Goal: Task Accomplishment & Management: Use online tool/utility

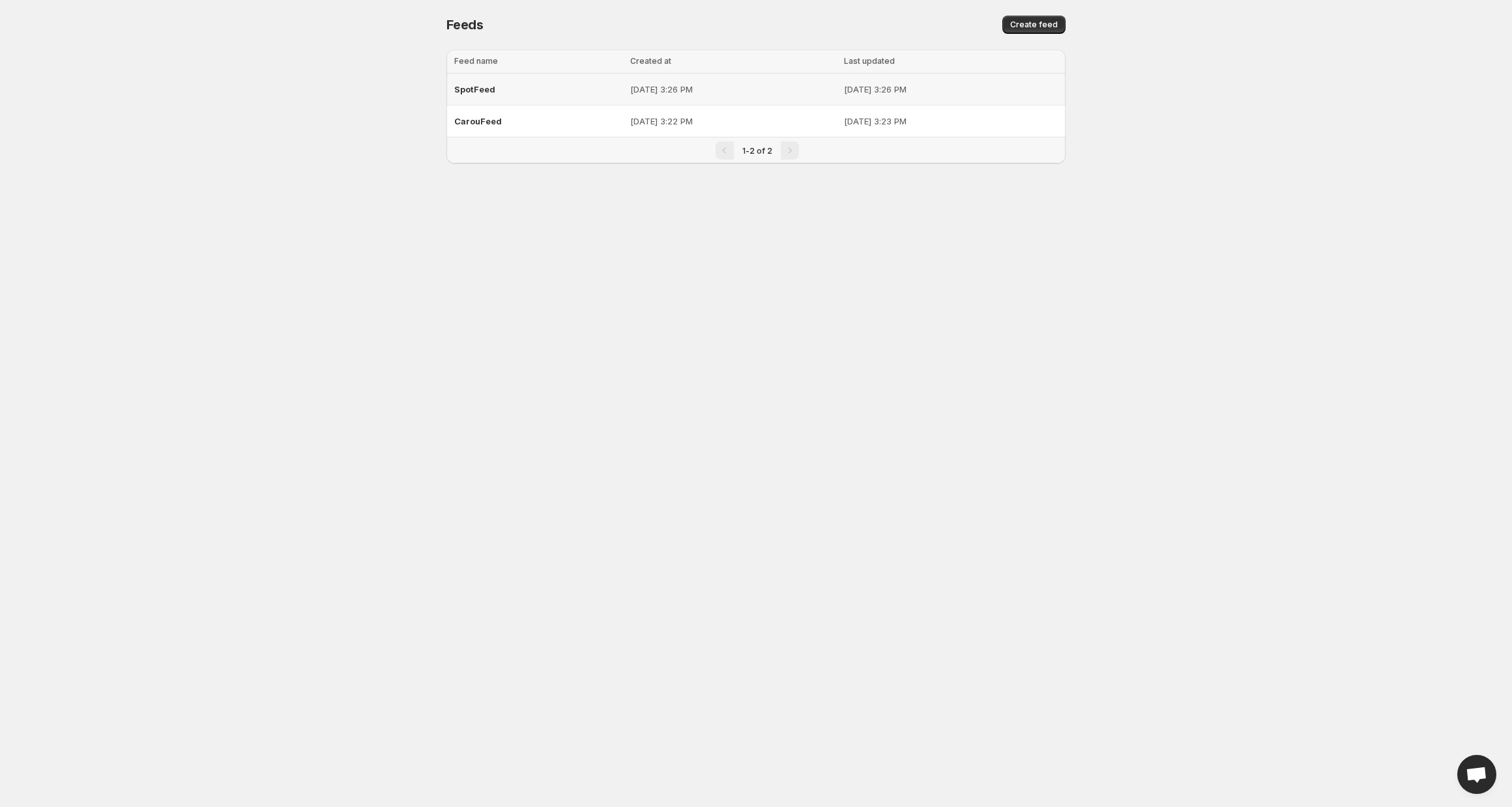
click at [559, 89] on div "SpotFeed" at bounding box center [538, 89] width 168 height 24
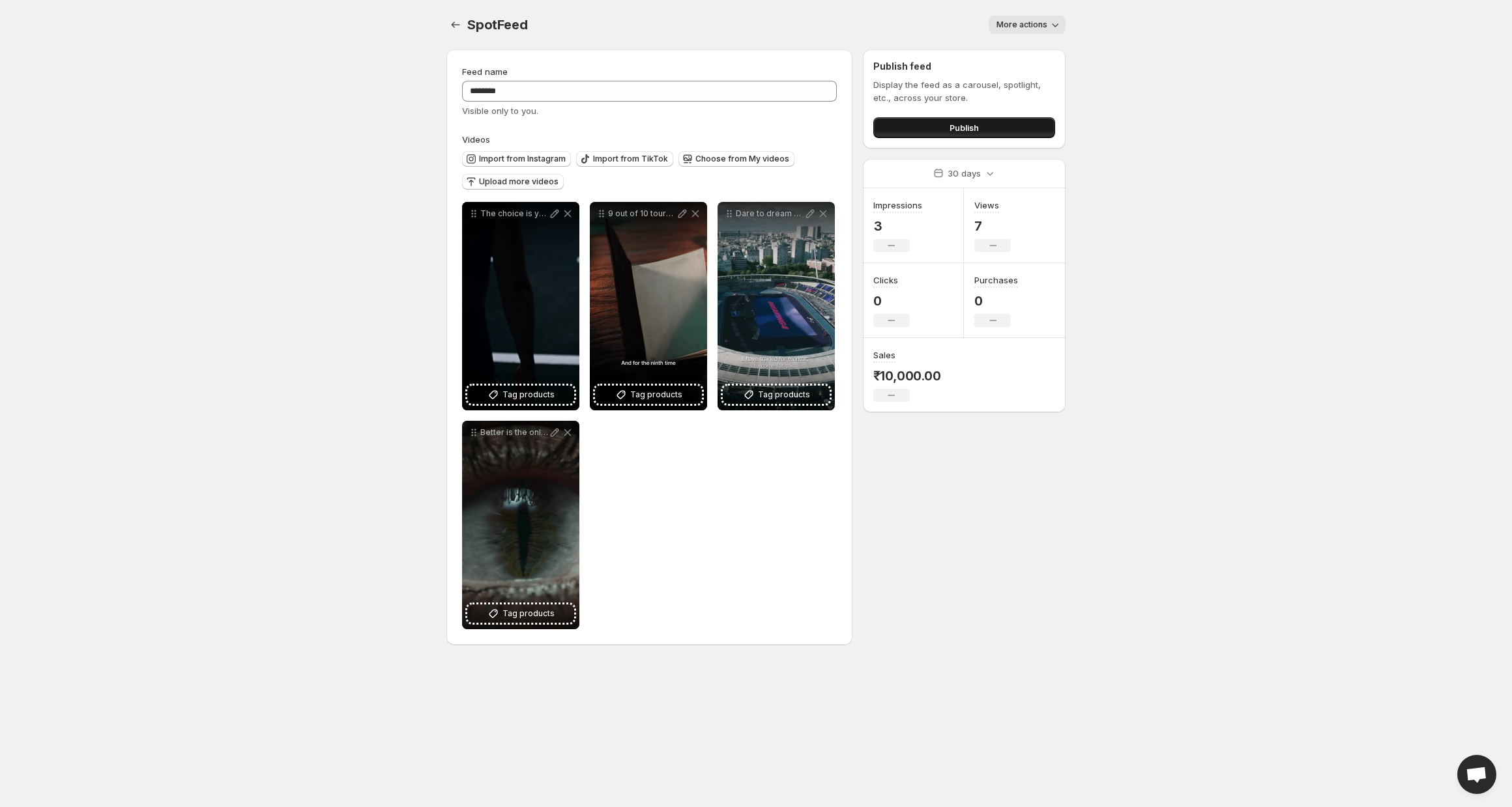
click at [923, 124] on button "Publish" at bounding box center [964, 127] width 182 height 21
